Goal: Information Seeking & Learning: Learn about a topic

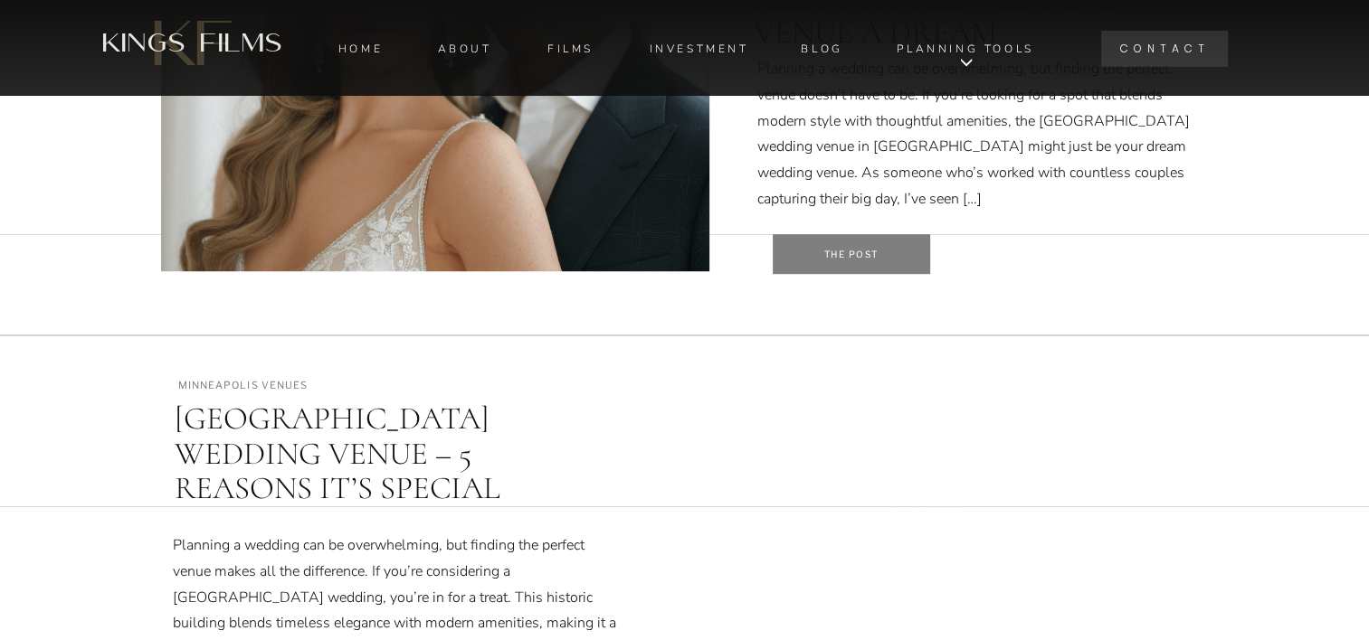
scroll to position [834, 0]
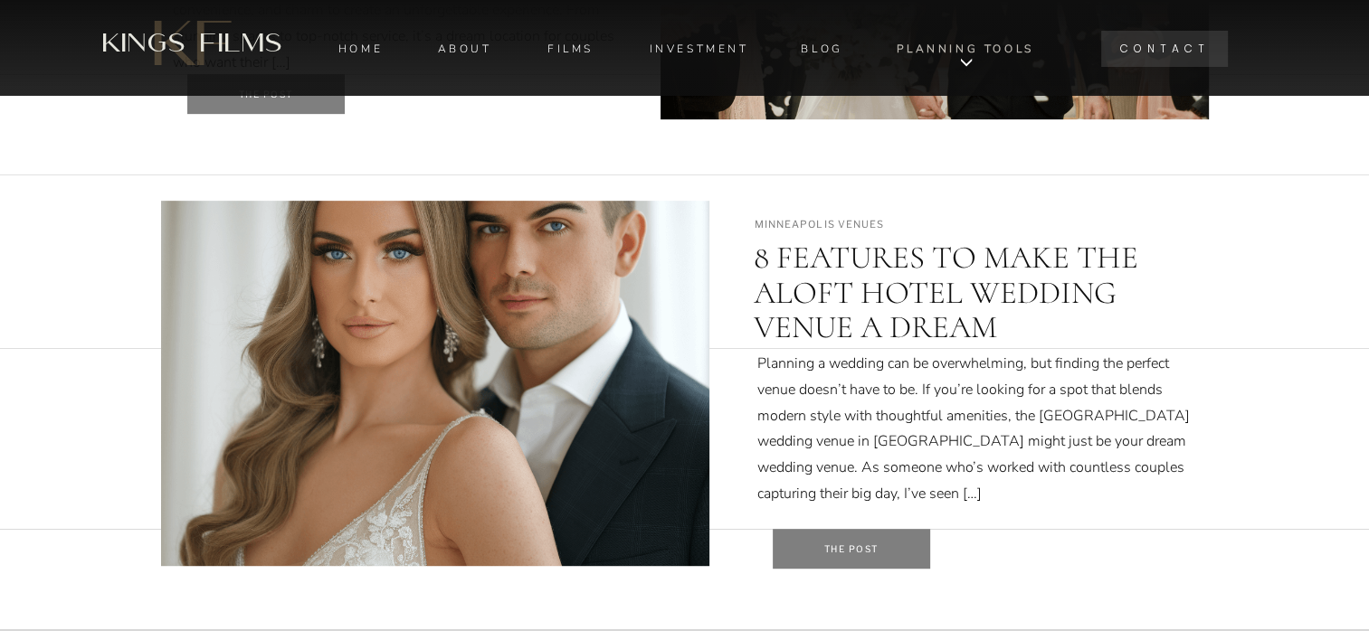
click at [980, 58] on nav "PLANNING TOOLS" at bounding box center [966, 49] width 144 height 24
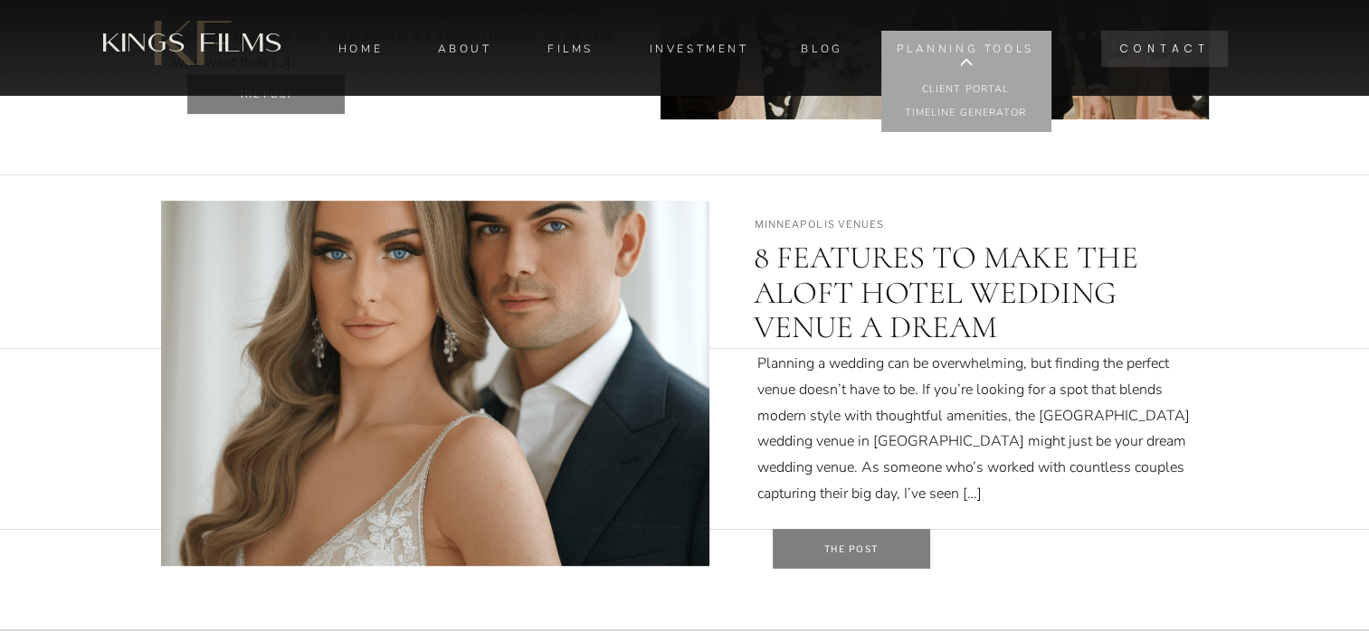
click at [914, 101] on div at bounding box center [966, 81] width 170 height 101
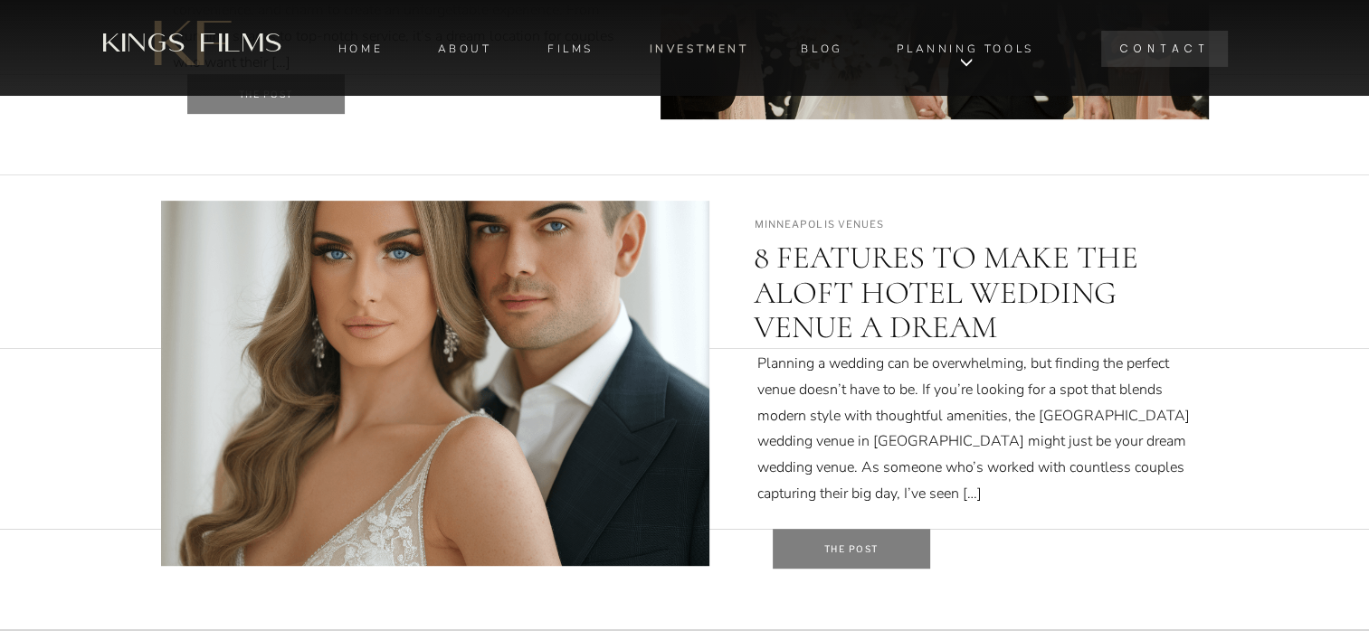
click at [673, 40] on nav "INVESTMENT" at bounding box center [699, 49] width 103 height 24
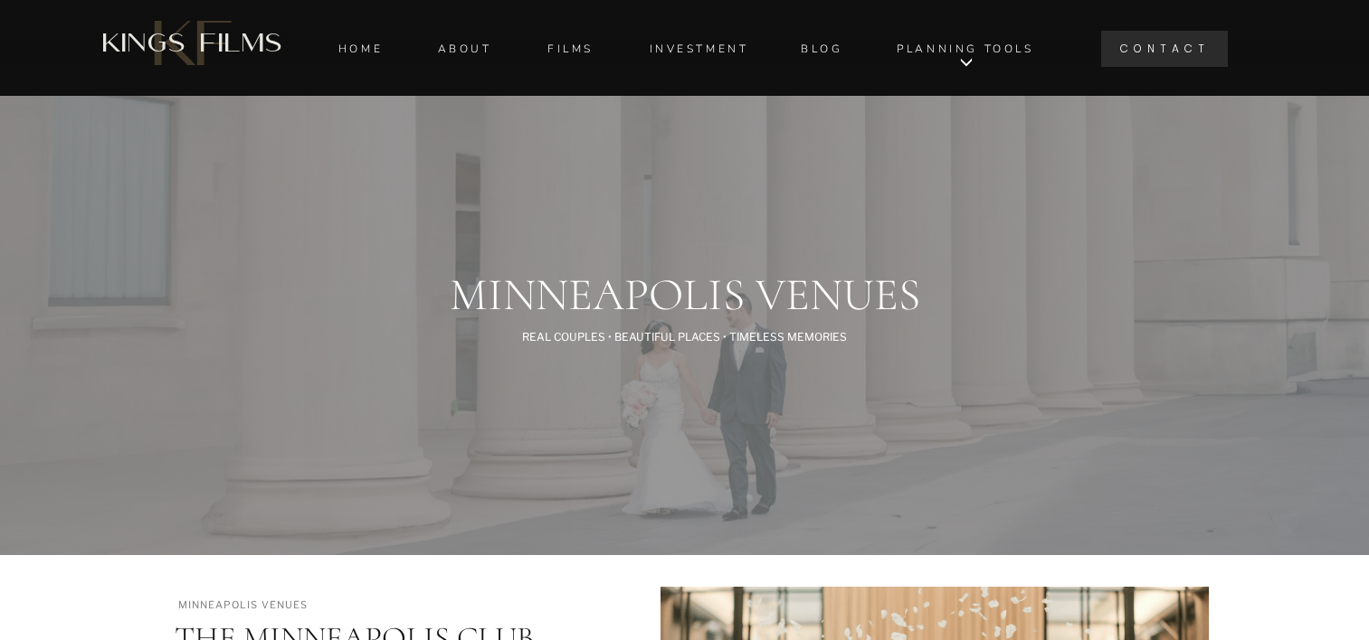
scroll to position [834, 0]
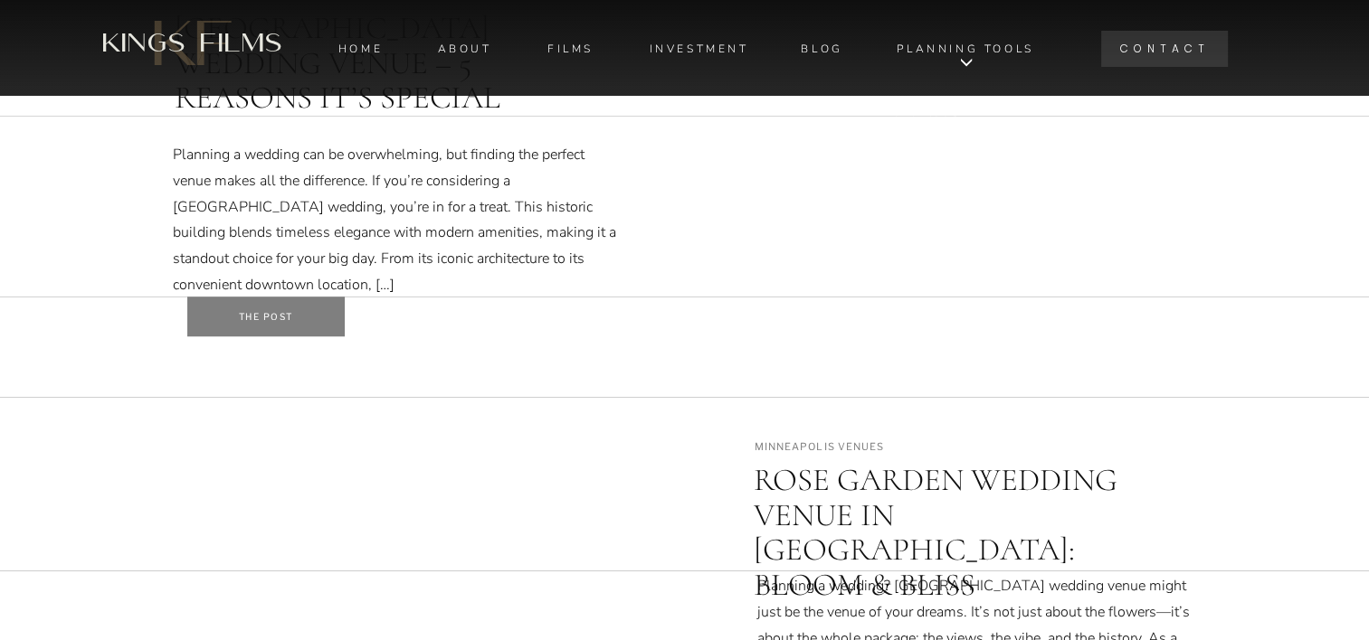
scroll to position [1594, 0]
